Goal: Task Accomplishment & Management: Manage account settings

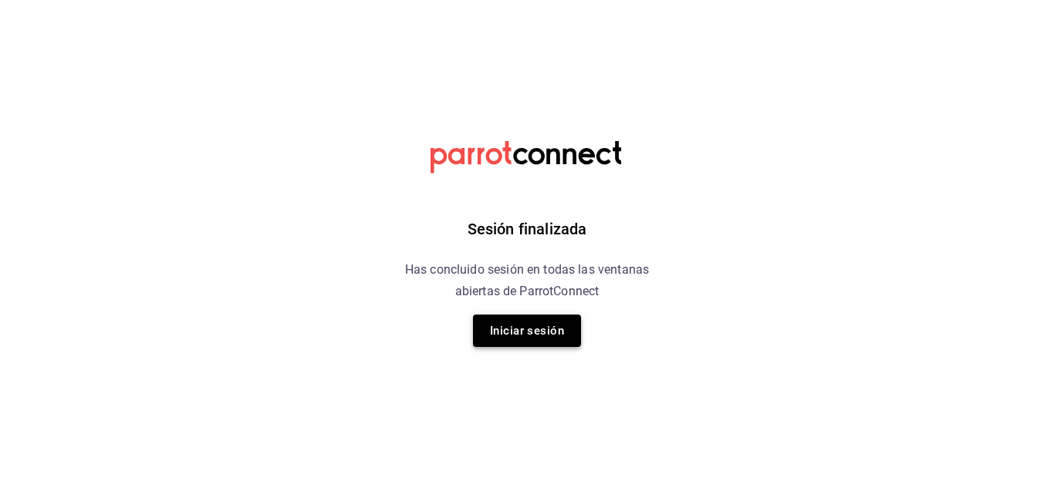
click at [522, 332] on button "Iniciar sesión" at bounding box center [527, 331] width 108 height 32
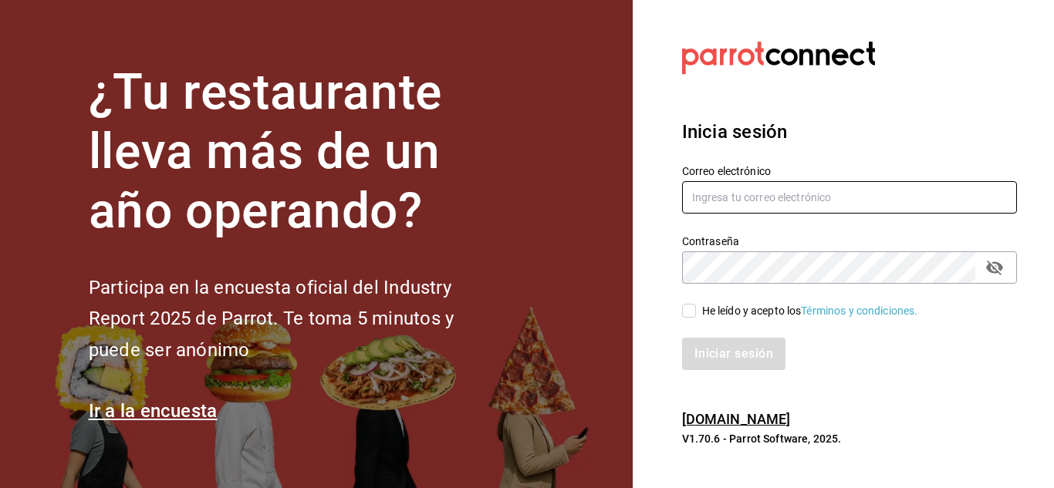
click at [795, 189] on input "text" at bounding box center [849, 197] width 335 height 32
click at [789, 209] on input "text" at bounding box center [849, 197] width 335 height 32
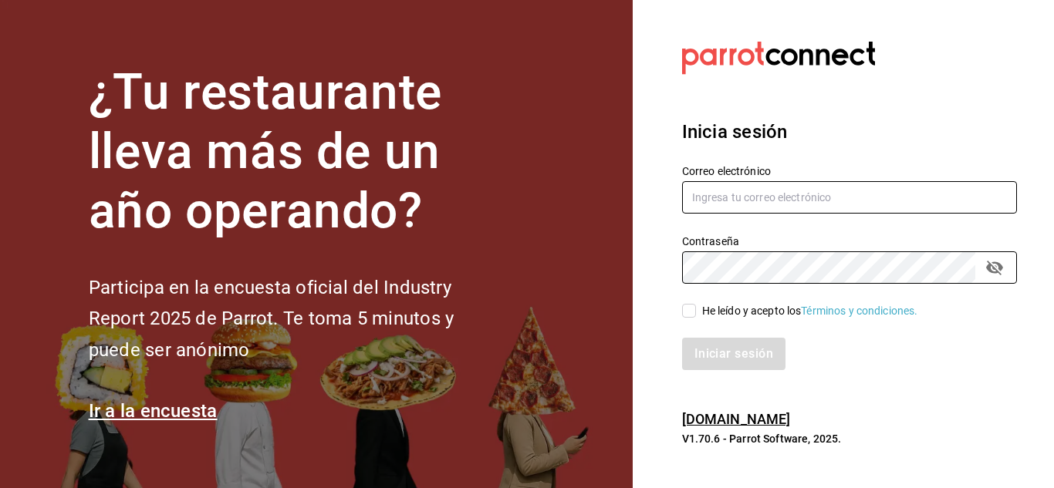
click at [761, 194] on input "text" at bounding box center [849, 197] width 335 height 32
